Goal: Information Seeking & Learning: Check status

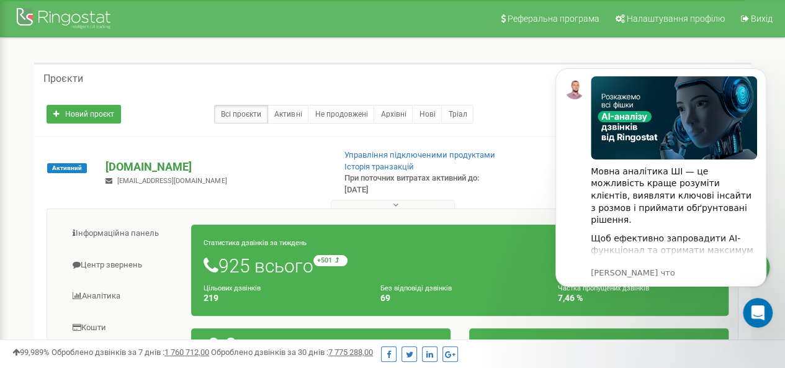
click at [161, 175] on p "[DOMAIN_NAME]" at bounding box center [215, 167] width 218 height 16
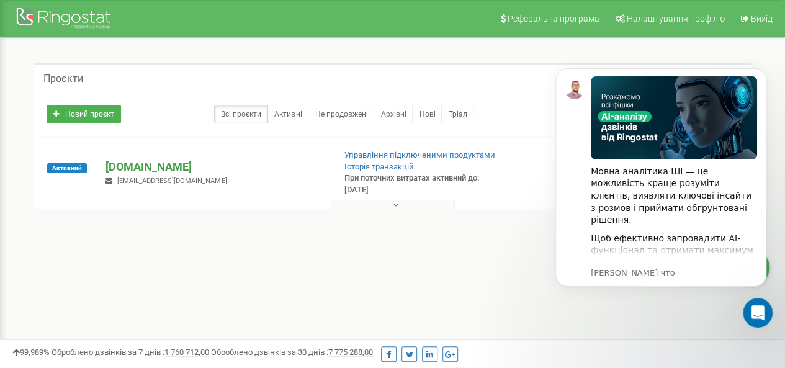
click at [165, 175] on p "[DOMAIN_NAME]" at bounding box center [215, 167] width 218 height 16
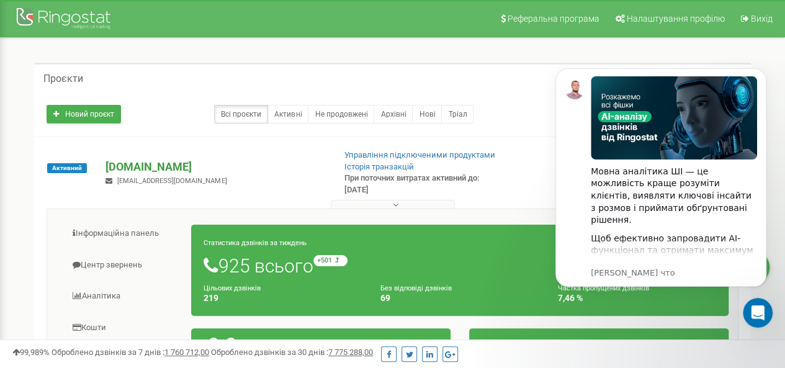
click at [171, 175] on p "[DOMAIN_NAME]" at bounding box center [215, 167] width 218 height 16
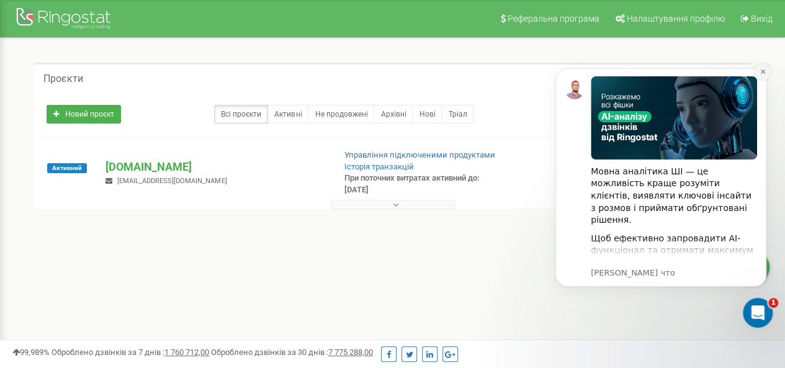
click at [764, 70] on icon "Dismiss notification" at bounding box center [762, 72] width 4 height 4
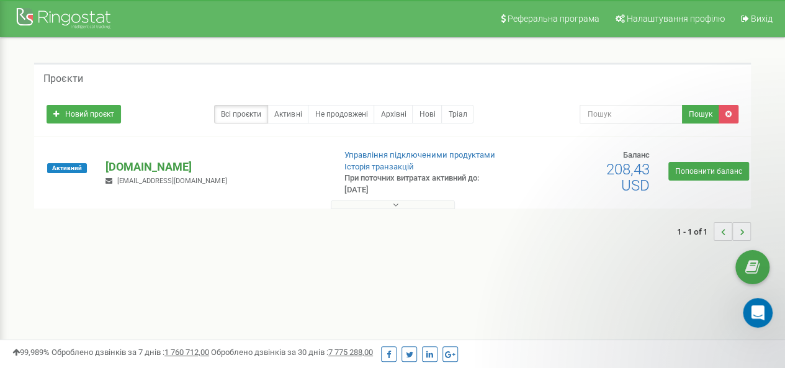
click at [125, 175] on p "[DOMAIN_NAME]" at bounding box center [215, 167] width 218 height 16
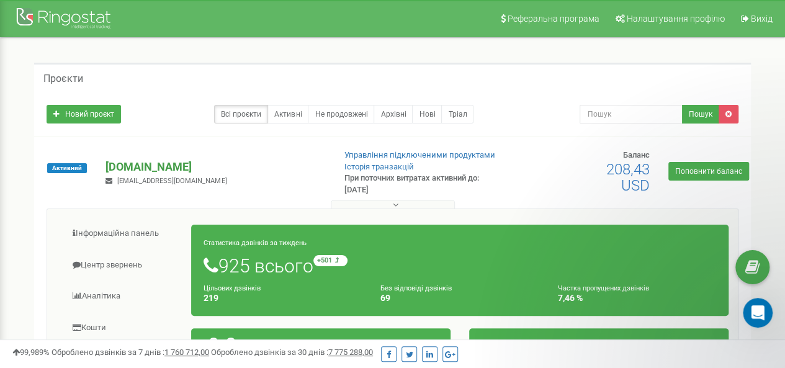
click at [146, 175] on p "[DOMAIN_NAME]" at bounding box center [215, 167] width 218 height 16
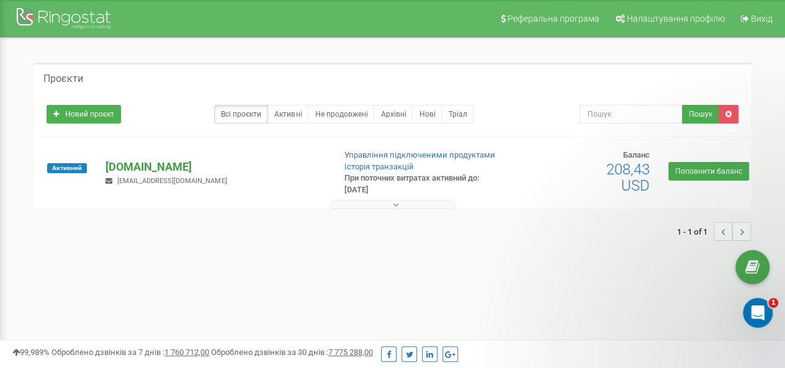
click at [146, 175] on p "[DOMAIN_NAME]" at bounding box center [215, 167] width 218 height 16
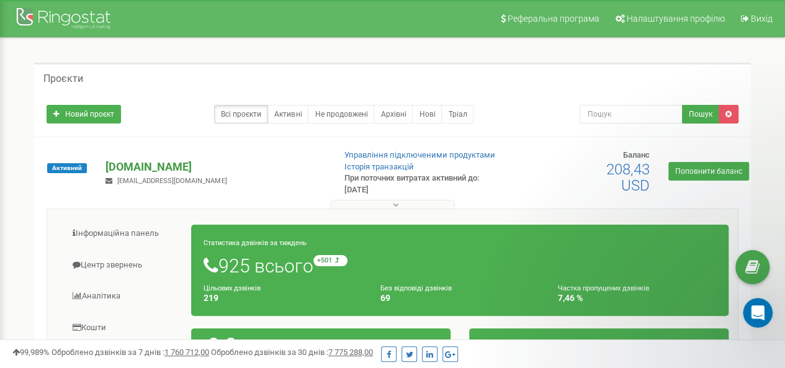
click at [156, 175] on p "[DOMAIN_NAME]" at bounding box center [215, 167] width 218 height 16
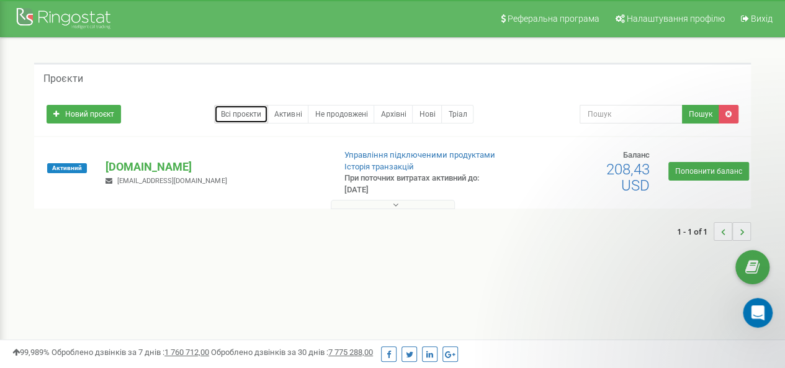
click at [219, 114] on link "Всі проєкти" at bounding box center [241, 114] width 54 height 19
click at [140, 175] on p "[DOMAIN_NAME]" at bounding box center [215, 167] width 218 height 16
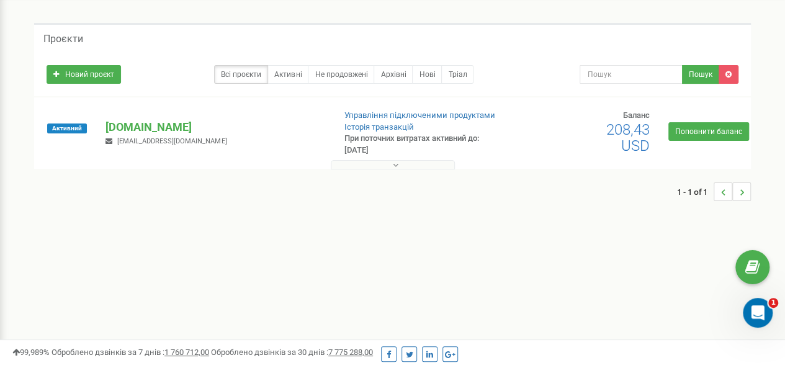
scroll to position [4, 0]
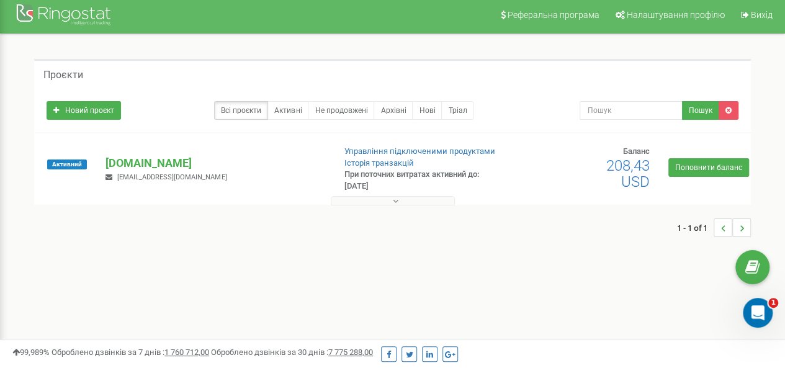
click at [393, 205] on icon at bounding box center [396, 201] width 6 height 9
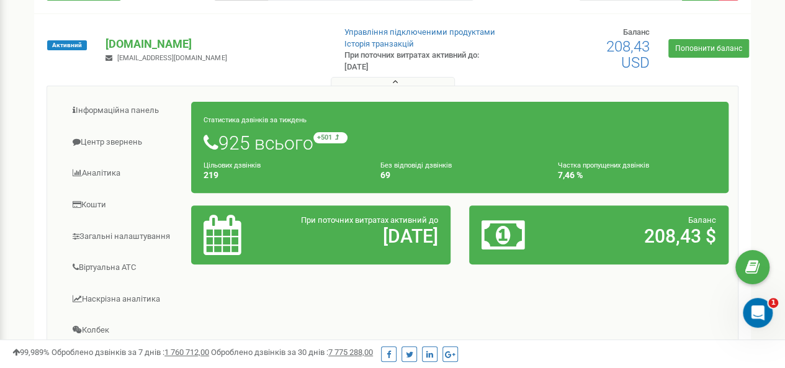
scroll to position [128, 0]
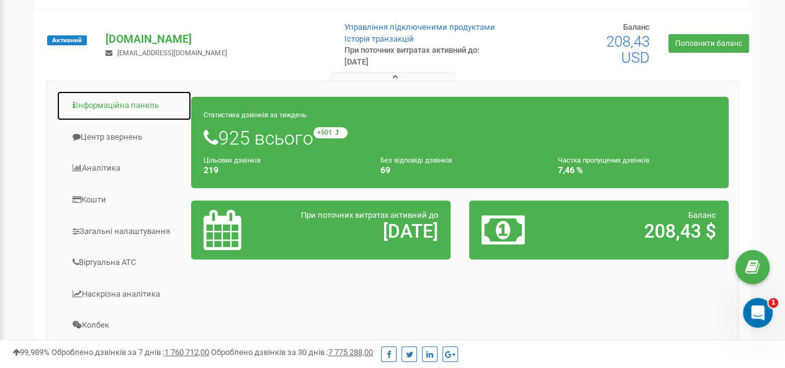
click at [103, 121] on link "Інформаційна панель" at bounding box center [123, 106] width 135 height 30
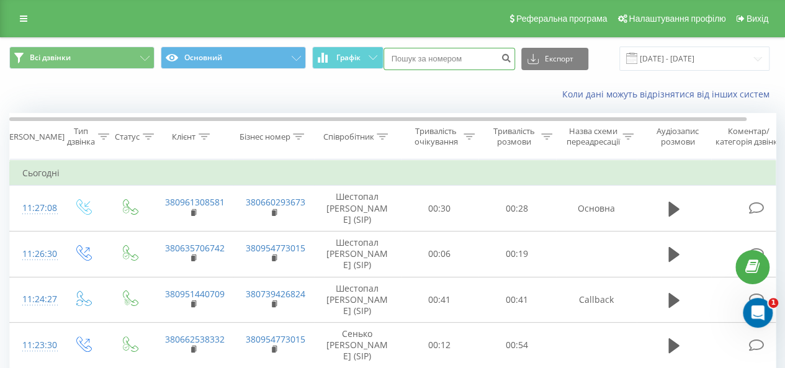
click at [422, 60] on input at bounding box center [450, 59] width 132 height 22
paste input "+380992120421"
type input "+380992120421"
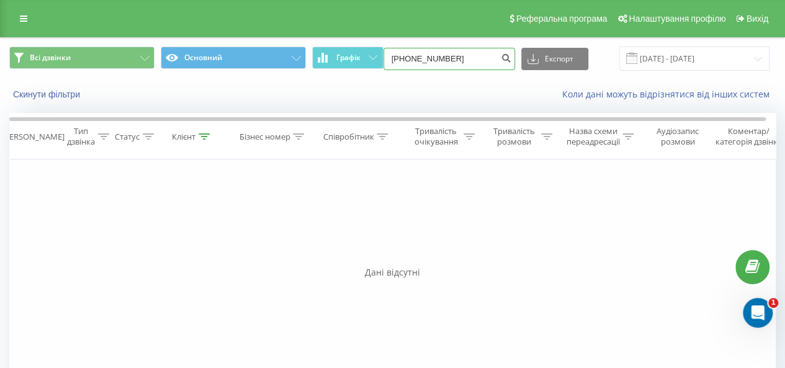
click at [411, 64] on input "+380992120421" at bounding box center [450, 59] width 132 height 22
drag, startPoint x: 408, startPoint y: 61, endPoint x: 397, endPoint y: 60, distance: 10.6
click at [397, 60] on input "+380992120421" at bounding box center [450, 59] width 132 height 22
type input "0992120421"
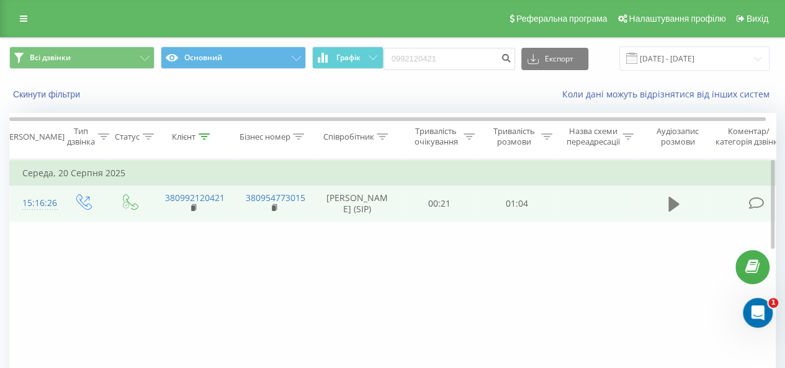
click at [670, 212] on icon at bounding box center [673, 204] width 11 height 15
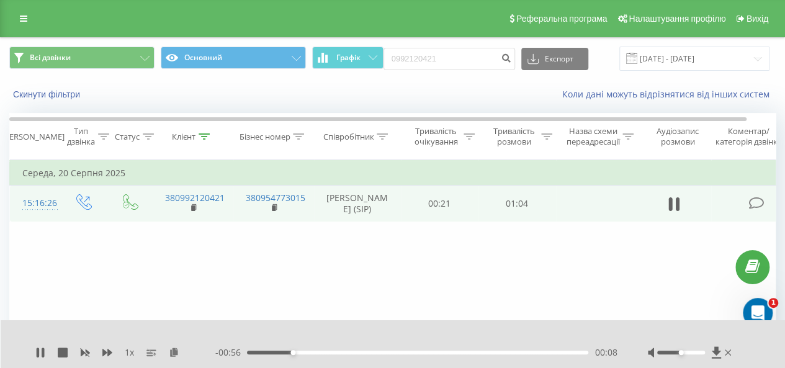
click at [444, 290] on div "Фільтрувати за умовою Дорівнює Введіть значення Скасувати OK Фільтрувати за умо…" at bounding box center [392, 299] width 766 height 279
click at [700, 351] on div at bounding box center [681, 353] width 48 height 4
click at [704, 354] on div at bounding box center [691, 352] width 86 height 12
click at [701, 351] on div "Accessibility label" at bounding box center [700, 352] width 5 height 5
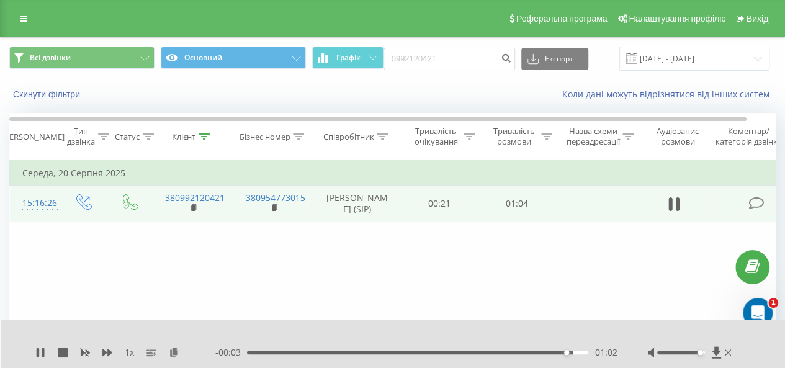
click at [490, 296] on div "Фільтрувати за умовою Дорівнює Введіть значення Скасувати OK Фільтрувати за умо…" at bounding box center [392, 299] width 766 height 279
click at [35, 351] on div "1 x - 00:01 01:03 01:03" at bounding box center [393, 344] width 785 height 48
